Goal: Task Accomplishment & Management: Manage account settings

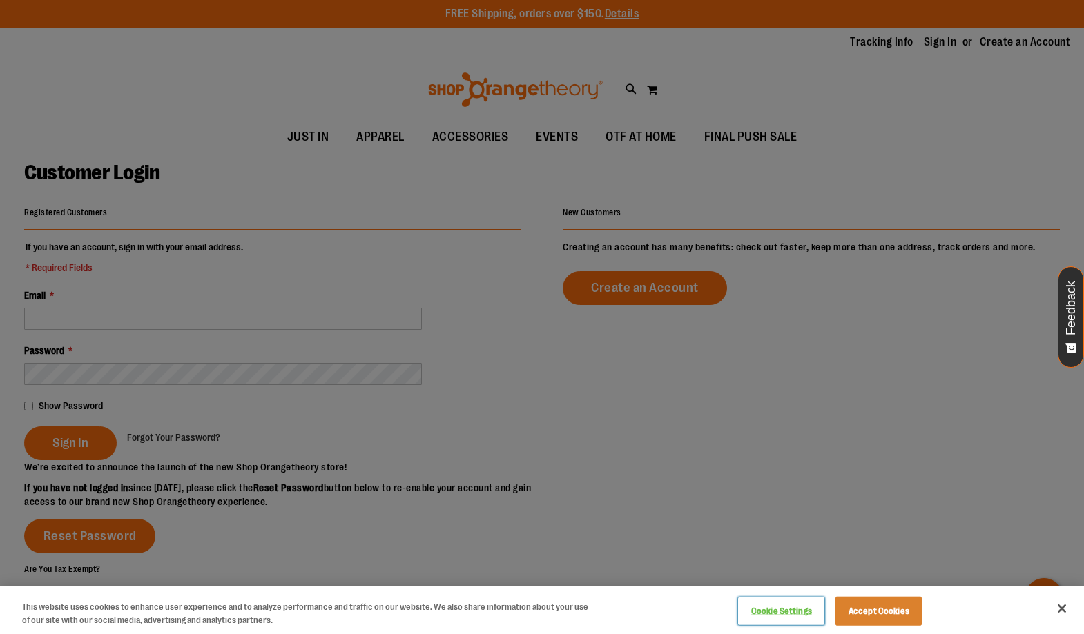
click at [783, 614] on button "Cookie Settings" at bounding box center [781, 612] width 86 height 28
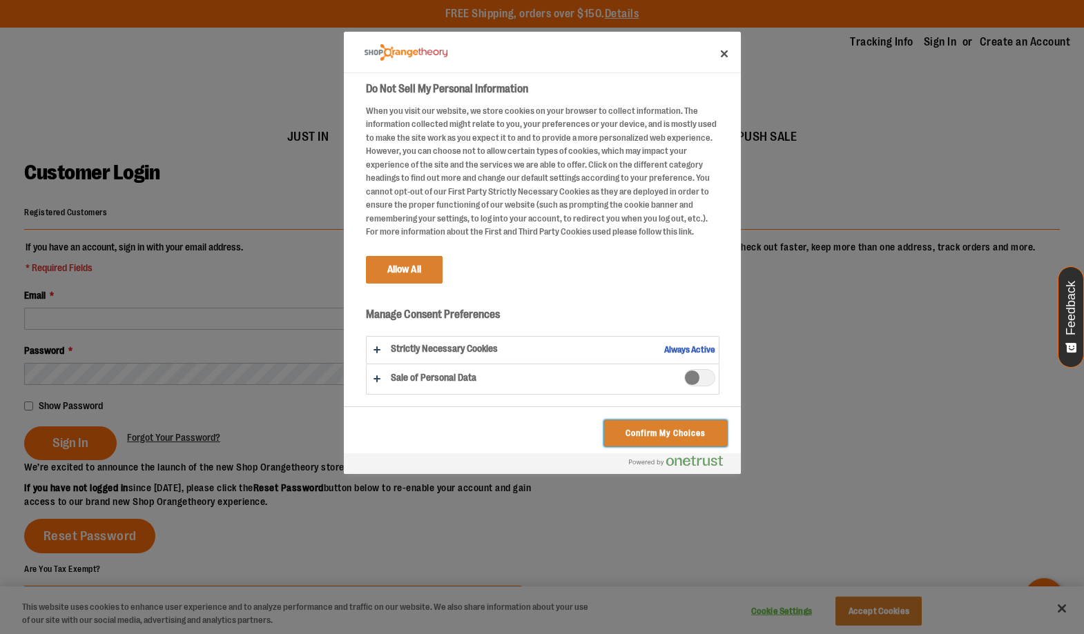
click at [630, 434] on button "Confirm My Choices" at bounding box center [665, 433] width 122 height 26
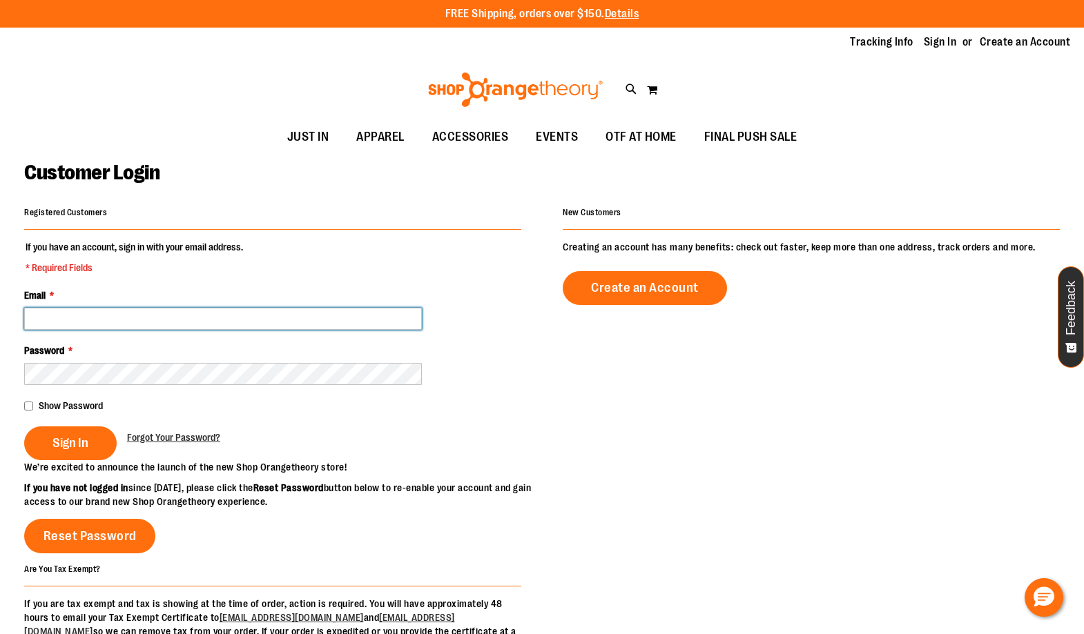
click at [222, 321] on input "Email *" at bounding box center [223, 319] width 398 height 22
click at [78, 322] on input "Email *" at bounding box center [223, 319] width 398 height 22
type input "**********"
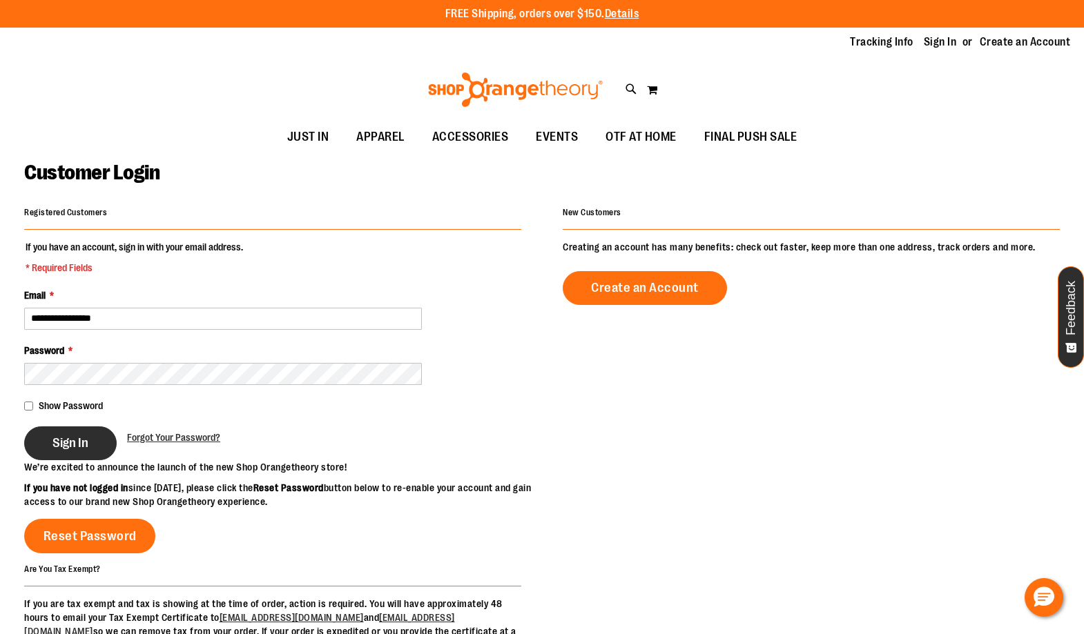
click at [75, 444] on span "Sign In" at bounding box center [70, 442] width 36 height 15
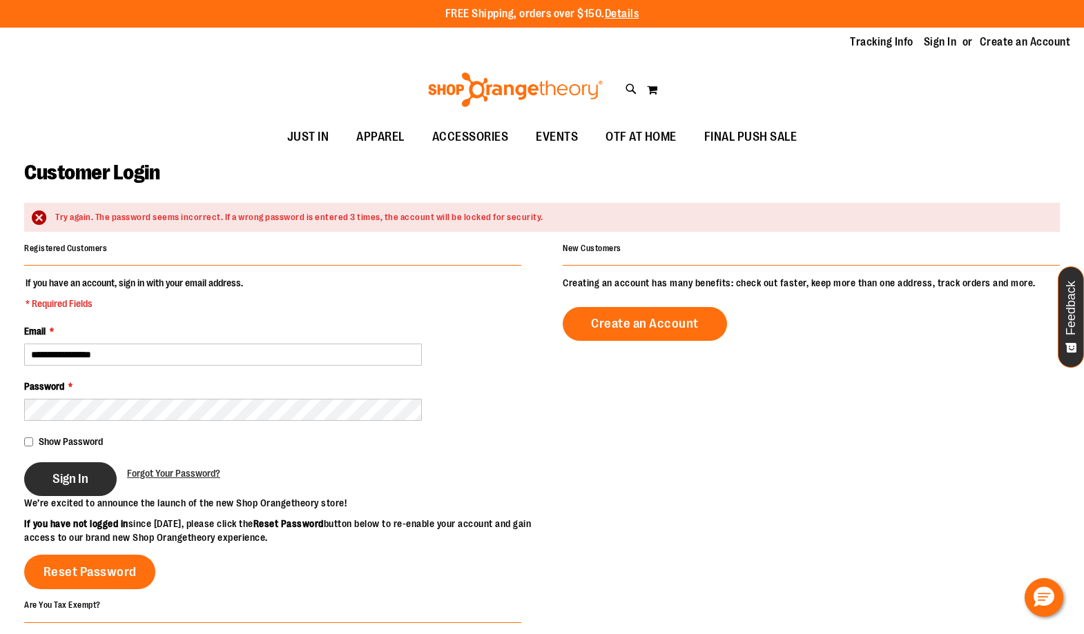
click at [86, 489] on button "Sign In" at bounding box center [70, 479] width 92 height 34
